Goal: Find specific page/section: Find specific page/section

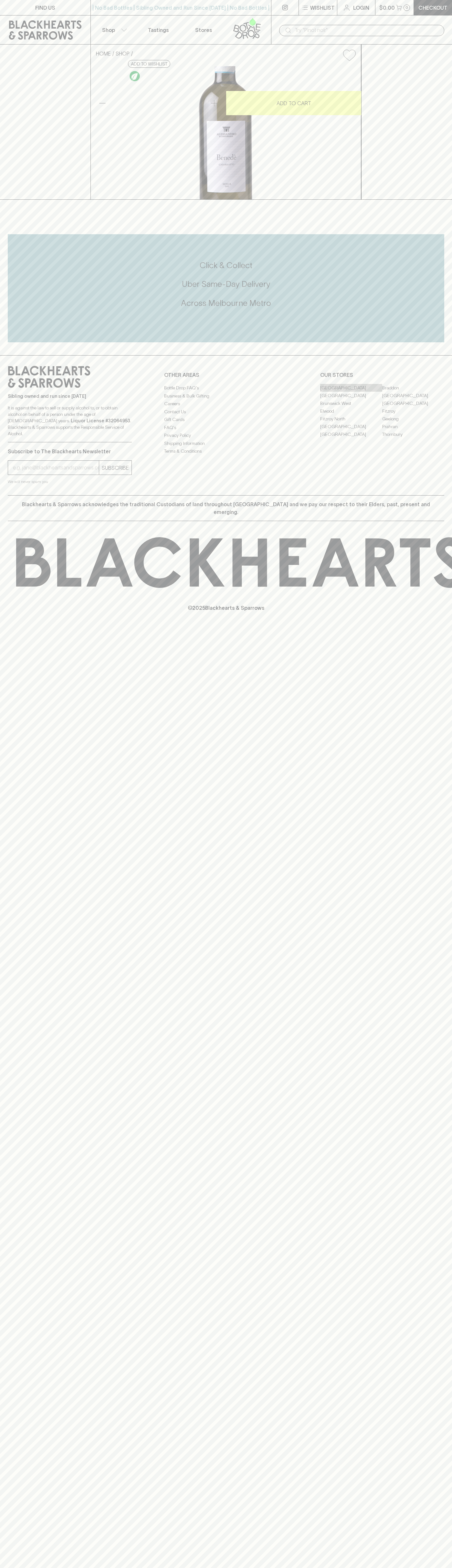
click at [351, 391] on link "Abbotsford" at bounding box center [351, 388] width 62 height 8
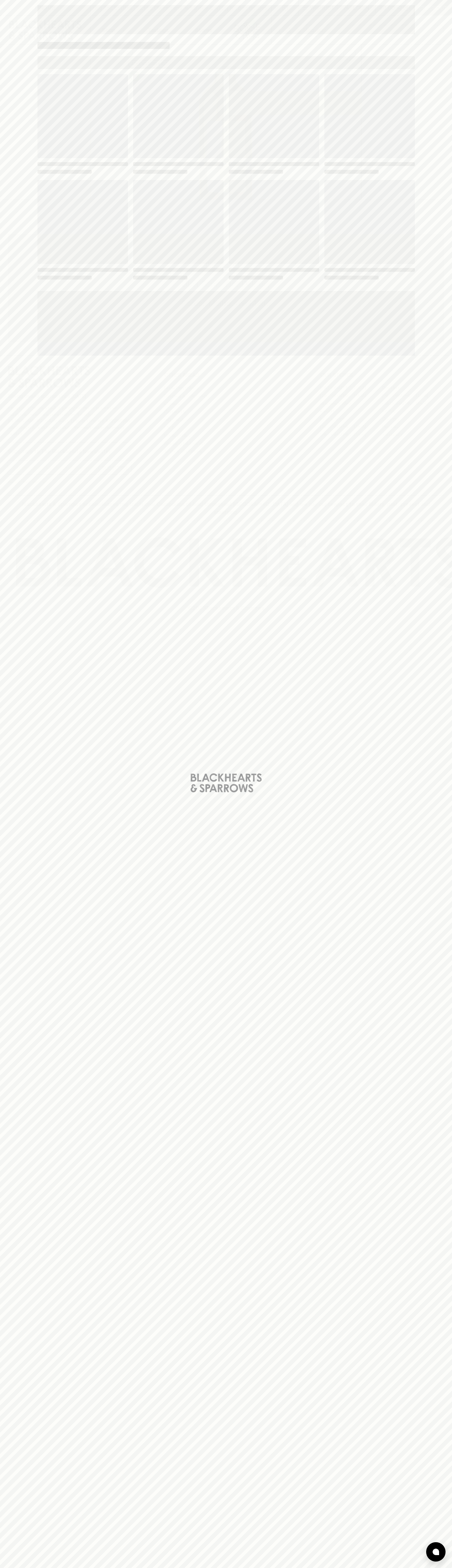
click at [307, 205] on span "Loading" at bounding box center [274, 222] width 90 height 84
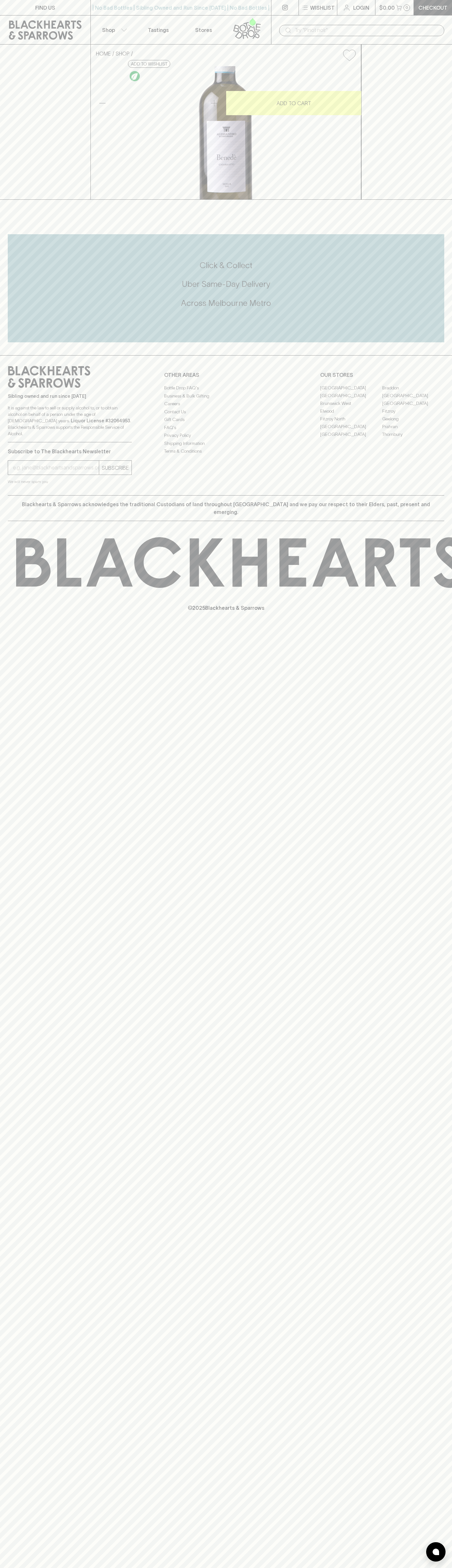
click at [437, 23] on div "​" at bounding box center [361, 30] width 181 height 29
click at [429, 612] on p "© 2025 Blackhearts & Sparrows" at bounding box center [226, 600] width 452 height 24
click at [130, 1567] on html "FIND US | No Bad Bottles | Sibling Owned and Run Since 2006 | No Bad Bottles | …" at bounding box center [226, 784] width 452 height 1568
click at [10, 200] on div "HOME SHOP Alessandro di Camporeale Benede Cataratto 2023 $37.00 Add to wishlist…" at bounding box center [226, 122] width 452 height 155
